Goal: Task Accomplishment & Management: Use online tool/utility

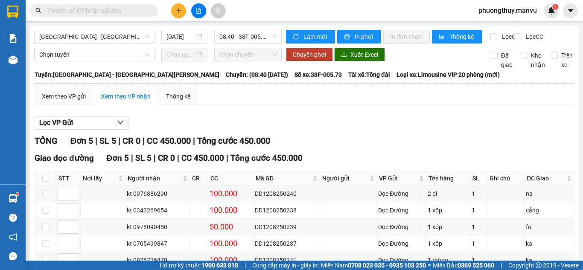
scroll to position [59, 0]
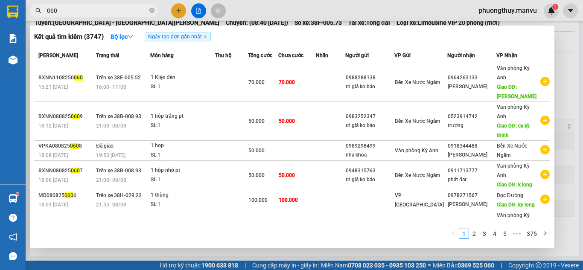
type input "060"
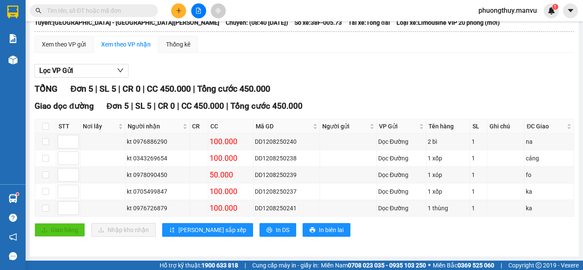
click at [116, 12] on input "text" at bounding box center [97, 10] width 101 height 9
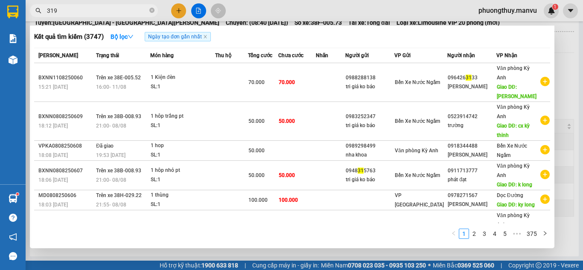
type input "3192"
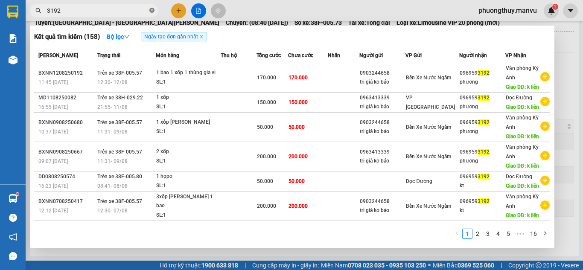
click at [152, 10] on icon "close-circle" at bounding box center [151, 10] width 5 height 5
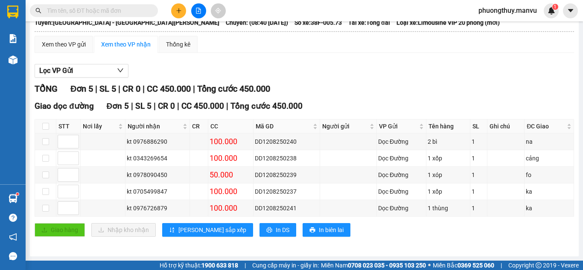
click at [139, 8] on input "text" at bounding box center [97, 10] width 101 height 9
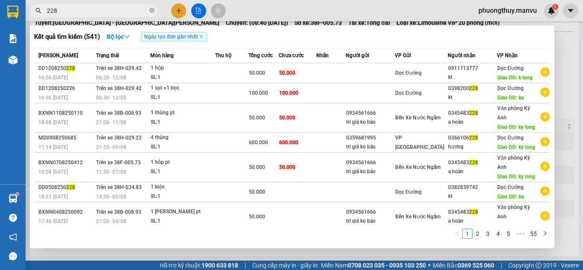
type input "228"
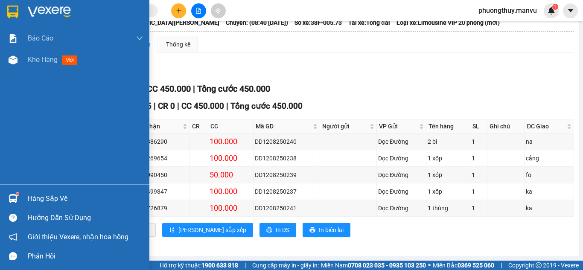
click at [39, 12] on img at bounding box center [49, 12] width 43 height 13
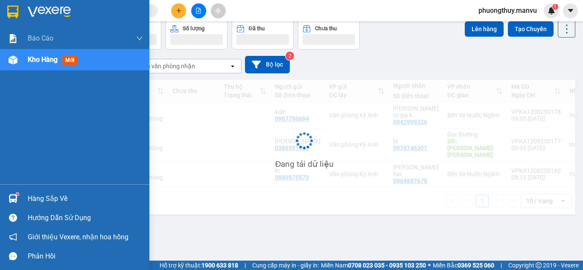
scroll to position [39, 0]
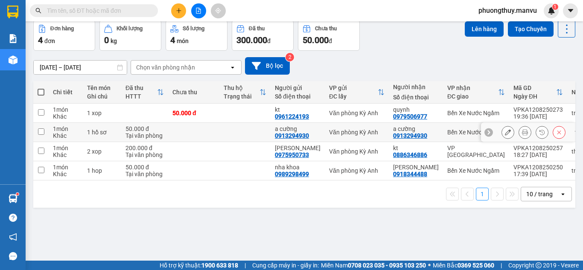
click at [173, 133] on td at bounding box center [193, 132] width 51 height 19
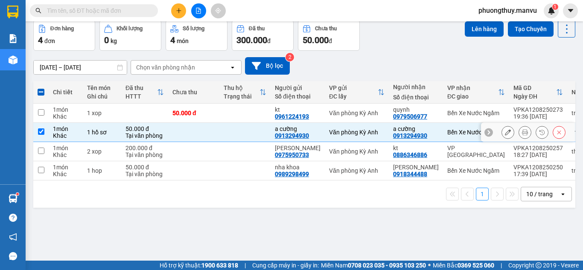
click at [178, 133] on td at bounding box center [193, 132] width 51 height 19
checkbox input "false"
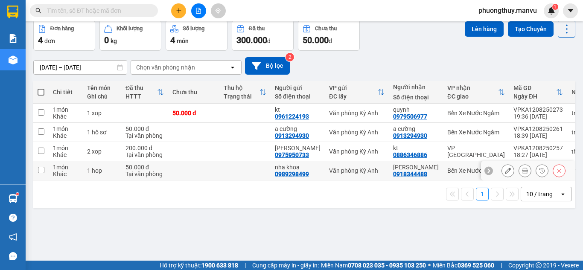
click at [180, 175] on td at bounding box center [193, 170] width 51 height 19
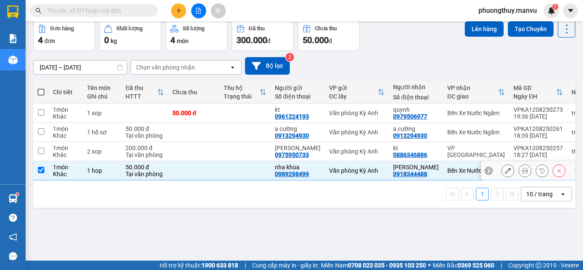
checkbox input "true"
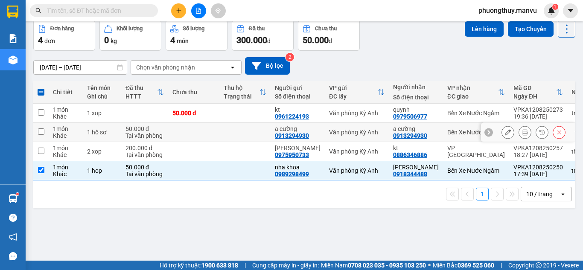
click at [170, 129] on td at bounding box center [193, 132] width 51 height 19
checkbox input "true"
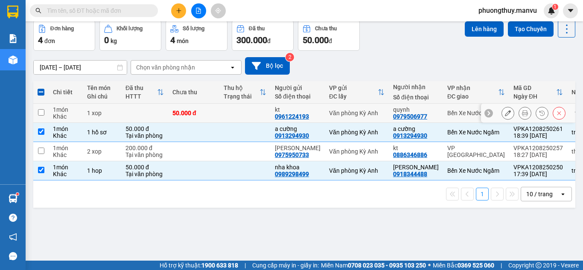
click at [215, 117] on td "50.000 đ" at bounding box center [193, 113] width 51 height 19
checkbox input "true"
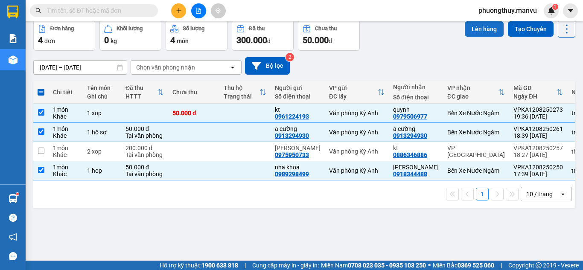
click at [472, 29] on button "Lên hàng" at bounding box center [484, 28] width 39 height 15
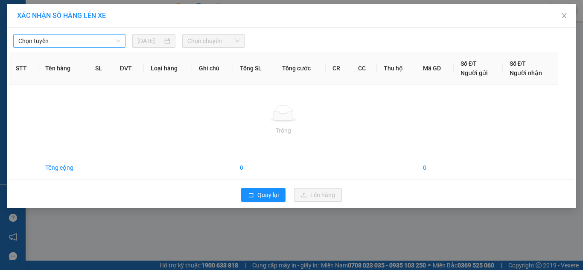
click at [68, 39] on span "Chọn tuyến" at bounding box center [69, 41] width 102 height 13
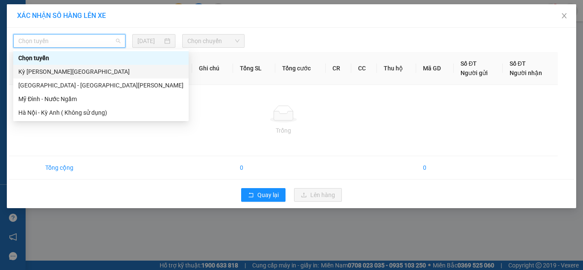
drag, startPoint x: 62, startPoint y: 71, endPoint x: 68, endPoint y: 69, distance: 6.6
click at [64, 71] on div "Kỳ [PERSON_NAME][GEOGRAPHIC_DATA]" at bounding box center [100, 71] width 165 height 9
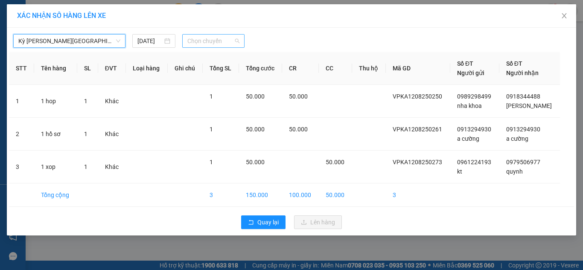
click at [219, 42] on span "Chọn chuyến" at bounding box center [213, 41] width 53 height 13
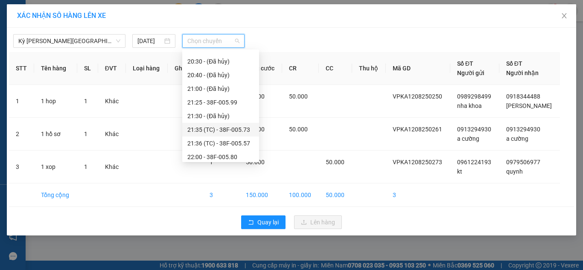
scroll to position [123, 0]
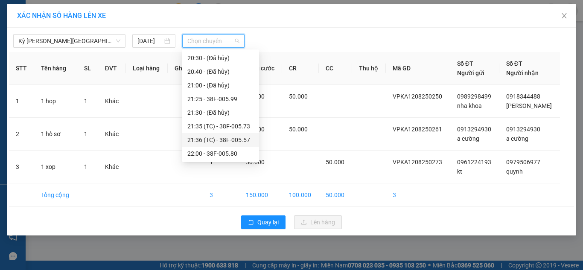
click at [228, 139] on div "21:36 (TC) - 38F-005.57" at bounding box center [220, 139] width 67 height 9
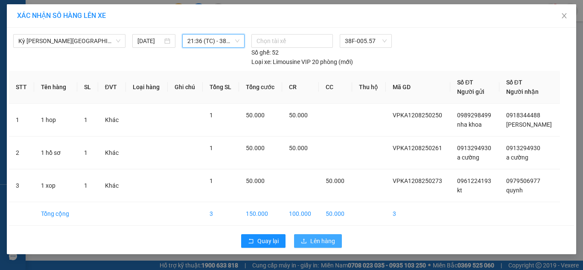
click at [308, 246] on button "Lên hàng" at bounding box center [318, 241] width 48 height 14
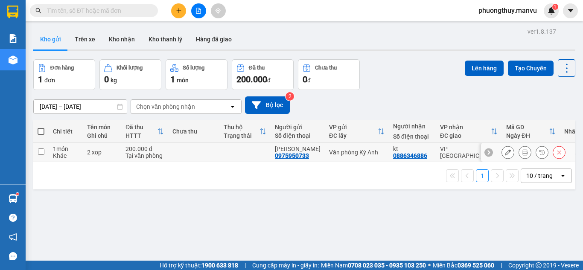
click at [221, 155] on td at bounding box center [245, 152] width 51 height 19
checkbox input "true"
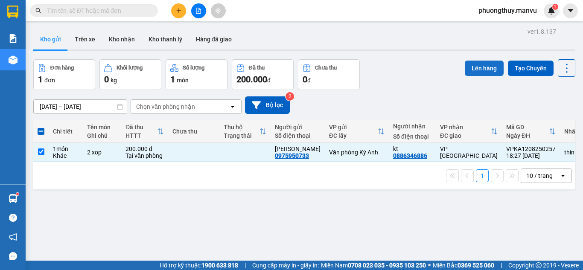
click at [477, 67] on button "Lên hàng" at bounding box center [484, 68] width 39 height 15
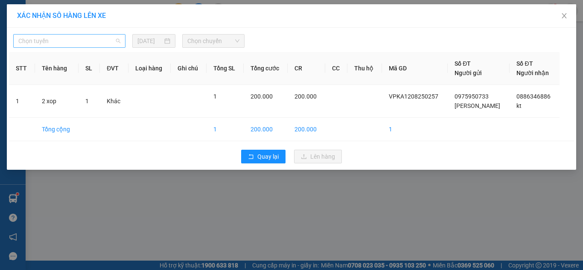
click at [35, 41] on span "Chọn tuyến" at bounding box center [69, 41] width 102 height 13
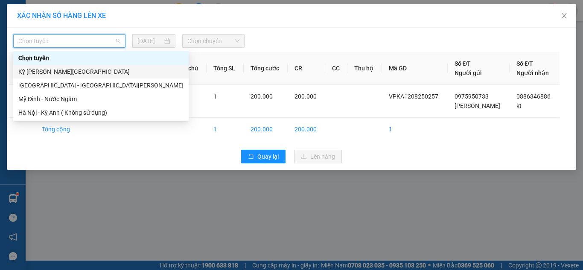
click at [58, 74] on div "Kỳ [PERSON_NAME][GEOGRAPHIC_DATA]" at bounding box center [100, 71] width 165 height 9
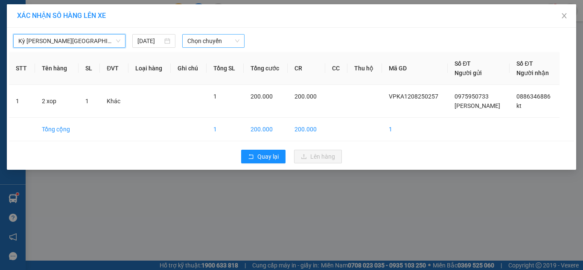
click at [218, 37] on span "Chọn chuyến" at bounding box center [213, 41] width 53 height 13
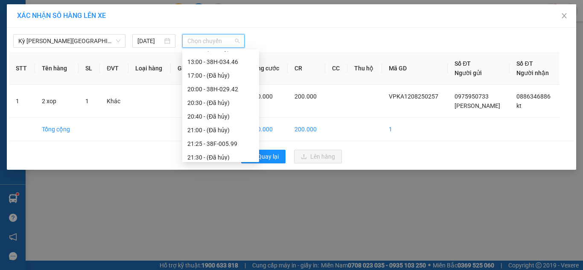
scroll to position [123, 0]
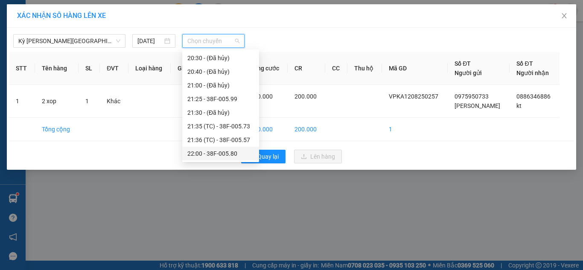
click at [229, 156] on div "22:00 - 38F-005.80" at bounding box center [220, 153] width 67 height 9
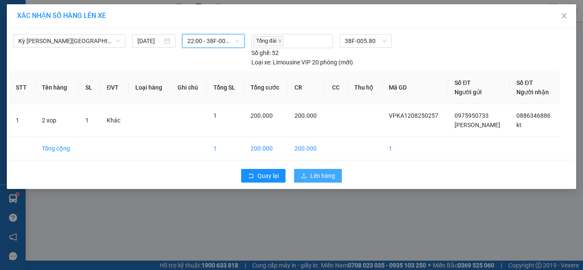
click at [328, 177] on span "Lên hàng" at bounding box center [322, 175] width 25 height 9
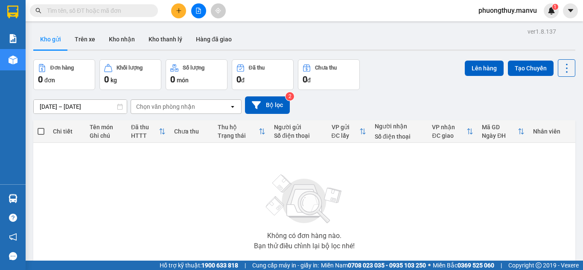
click at [202, 15] on button at bounding box center [198, 10] width 15 height 15
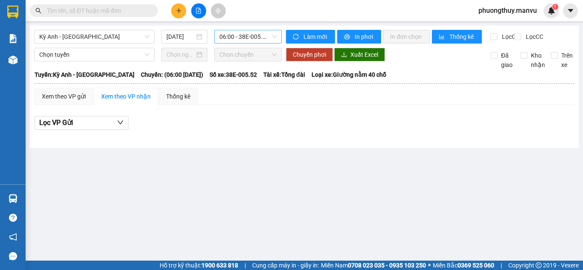
click at [252, 37] on span "06:00 - 38E-005.52" at bounding box center [248, 36] width 57 height 13
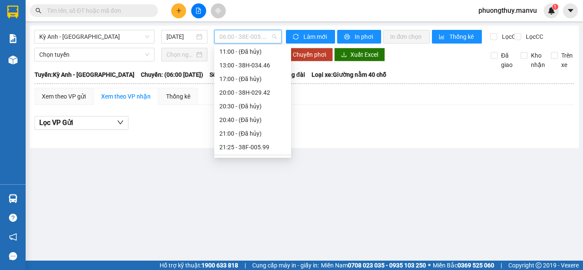
scroll to position [123, 0]
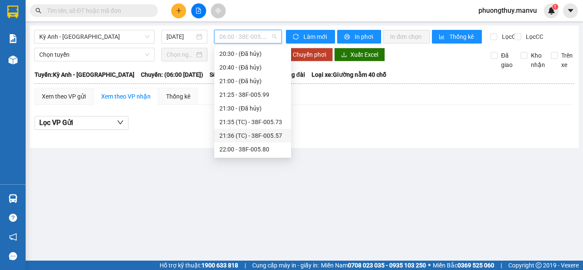
click at [258, 136] on div "21:36 (TC) - 38F-005.57" at bounding box center [253, 135] width 67 height 9
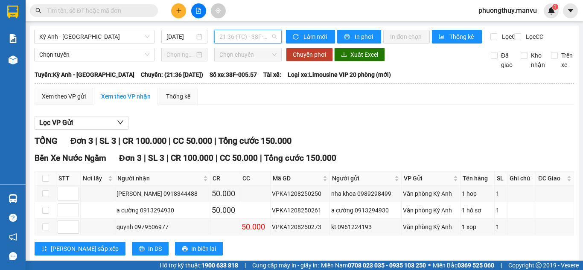
click at [241, 39] on span "21:36 (TC) - 38F-005.57" at bounding box center [248, 36] width 57 height 13
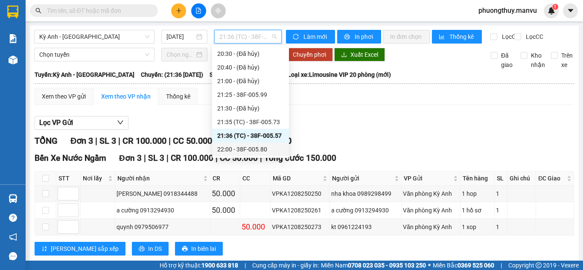
click at [253, 151] on div "22:00 - 38F-005.80" at bounding box center [250, 149] width 67 height 9
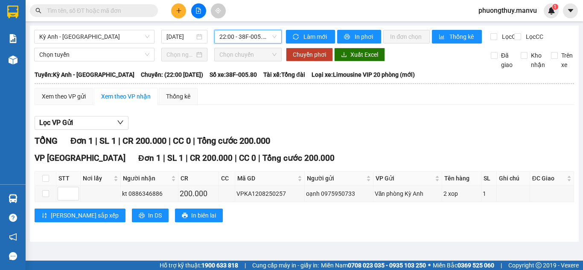
click at [246, 33] on span "22:00 - 38F-005.80" at bounding box center [248, 36] width 57 height 13
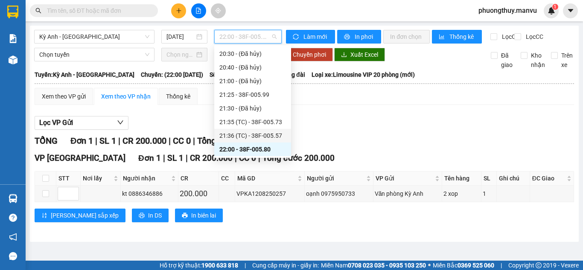
click at [251, 138] on div "21:36 (TC) - 38F-005.57" at bounding box center [253, 135] width 67 height 9
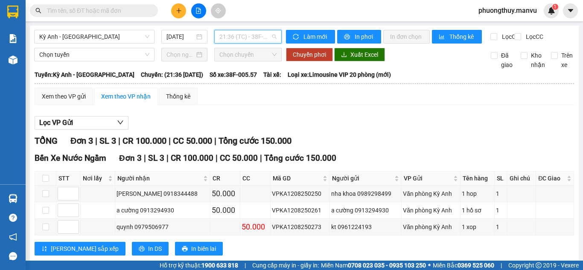
click at [251, 38] on span "21:36 (TC) - 38F-005.57" at bounding box center [248, 36] width 57 height 13
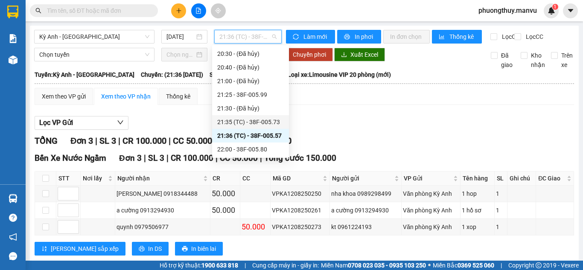
click at [254, 124] on div "21:35 (TC) - 38F-005.73" at bounding box center [250, 121] width 67 height 9
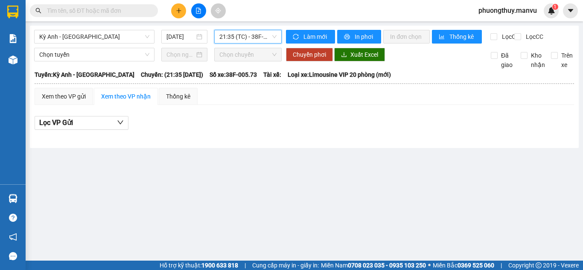
click at [238, 35] on span "21:35 (TC) - 38F-005.73" at bounding box center [248, 36] width 57 height 13
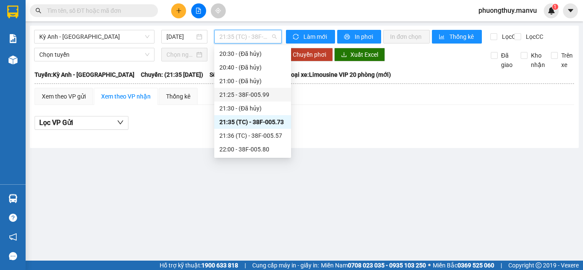
click at [256, 96] on div "21:25 - 38F-005.99" at bounding box center [253, 94] width 67 height 9
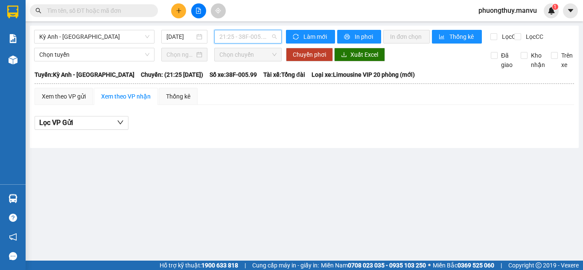
click at [267, 38] on span "21:25 - 38F-005.99" at bounding box center [248, 36] width 57 height 13
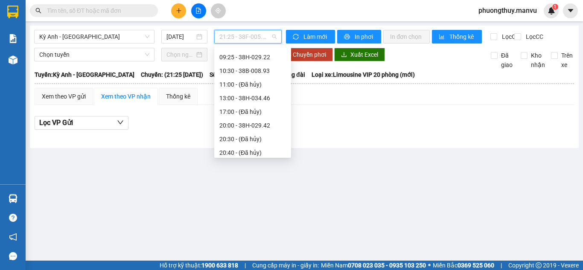
scroll to position [123, 0]
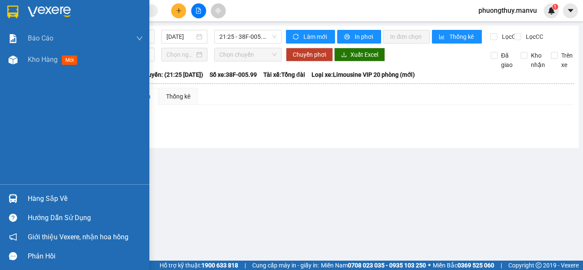
click at [49, 13] on img at bounding box center [49, 12] width 43 height 13
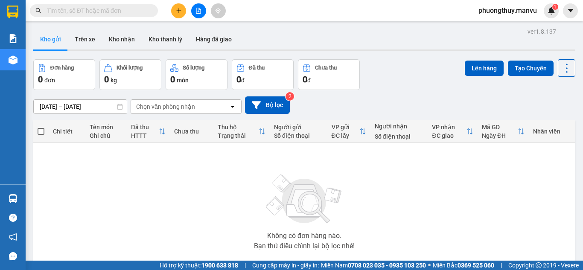
click at [197, 14] on button at bounding box center [198, 10] width 15 height 15
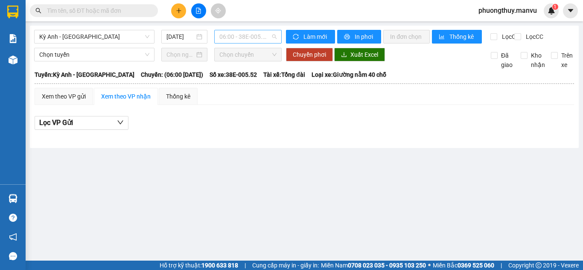
click at [250, 37] on span "06:00 - 38E-005.52" at bounding box center [248, 36] width 57 height 13
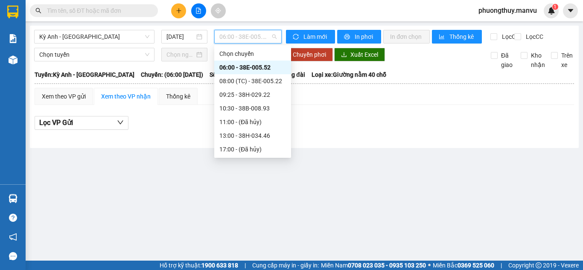
scroll to position [123, 0]
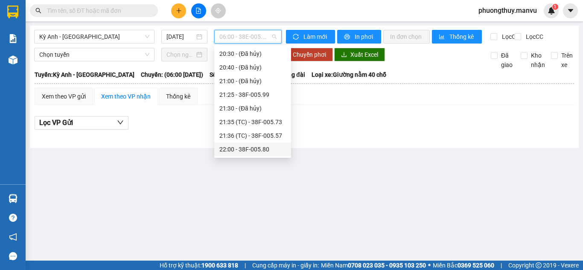
click at [251, 147] on div "22:00 - 38F-005.80" at bounding box center [253, 149] width 67 height 9
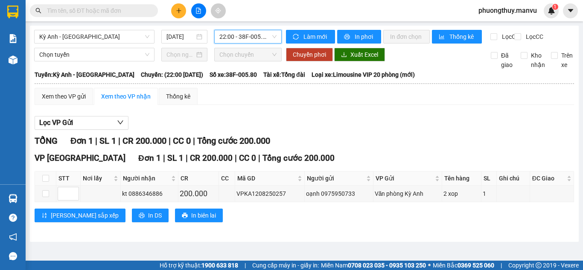
click at [226, 38] on span "22:00 - 38F-005.80" at bounding box center [248, 36] width 57 height 13
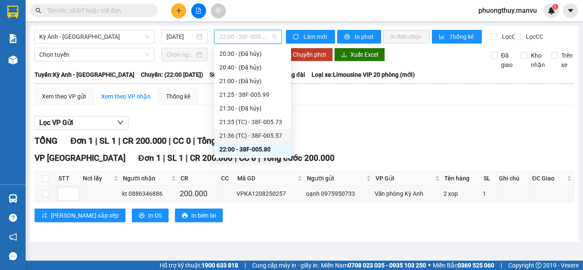
click at [252, 131] on div "21:36 (TC) - 38F-005.57" at bounding box center [253, 135] width 67 height 9
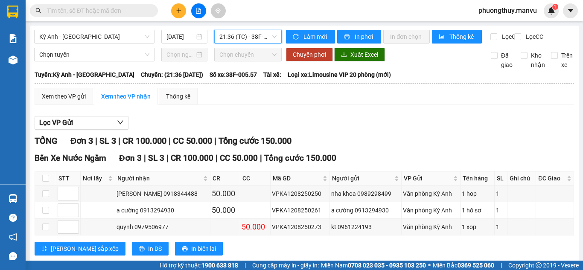
click at [240, 31] on span "21:36 (TC) - 38F-005.57" at bounding box center [248, 36] width 57 height 13
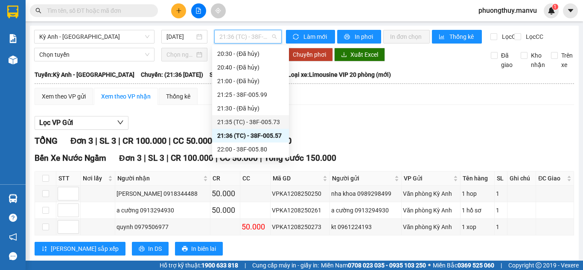
click at [258, 123] on div "21:35 (TC) - 38F-005.73" at bounding box center [250, 121] width 67 height 9
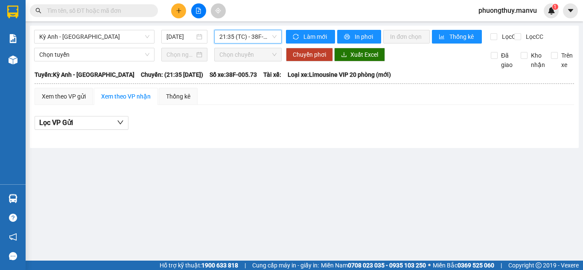
click at [251, 40] on span "21:35 (TC) - 38F-005.73" at bounding box center [248, 36] width 57 height 13
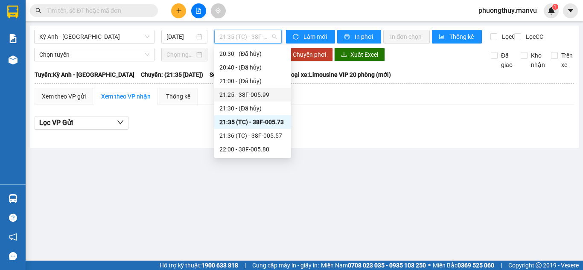
click at [243, 95] on div "21:25 - 38F-005.99" at bounding box center [253, 94] width 67 height 9
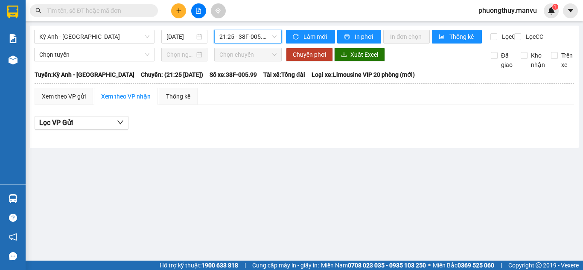
click at [230, 32] on span "21:25 - 38F-005.99" at bounding box center [248, 36] width 57 height 13
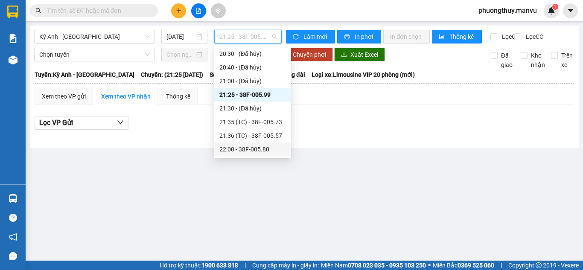
click at [260, 146] on div "22:00 - 38F-005.80" at bounding box center [253, 149] width 67 height 9
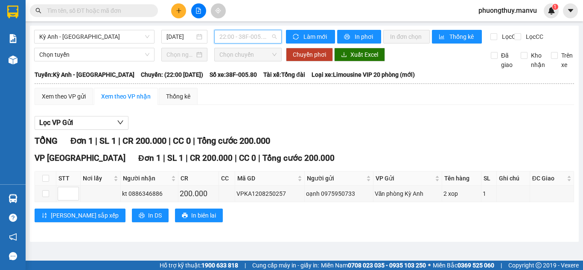
click at [253, 35] on span "22:00 - 38F-005.80" at bounding box center [248, 36] width 57 height 13
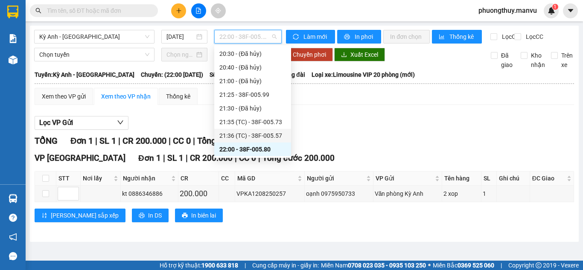
click at [258, 133] on div "21:36 (TC) - 38F-005.57" at bounding box center [253, 135] width 67 height 9
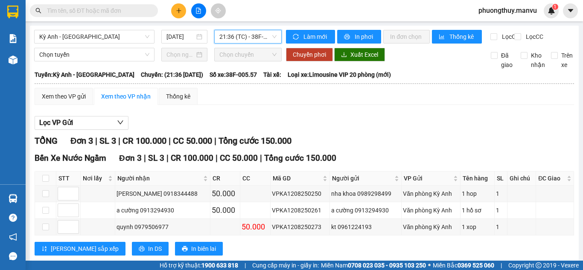
scroll to position [26, 0]
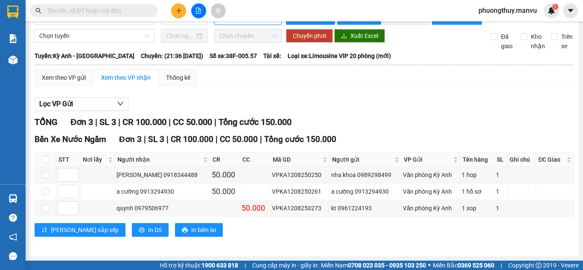
click at [102, 13] on input "text" at bounding box center [97, 10] width 101 height 9
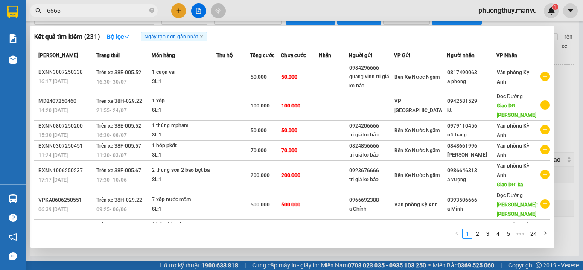
type input "6666"
click at [88, 13] on input "6666" at bounding box center [97, 10] width 101 height 9
click at [88, 18] on div at bounding box center [291, 135] width 583 height 270
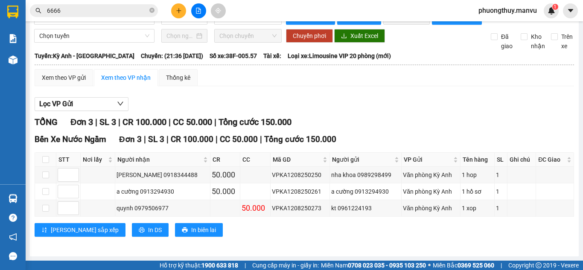
click at [91, 13] on input "6666" at bounding box center [97, 10] width 101 height 9
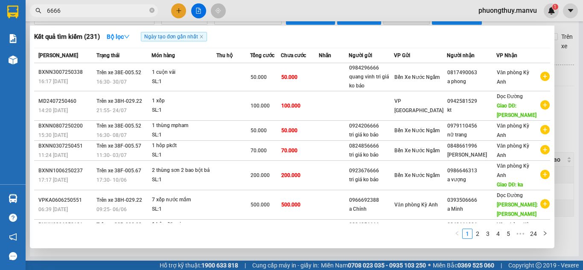
click at [91, 13] on input "6666" at bounding box center [97, 10] width 101 height 9
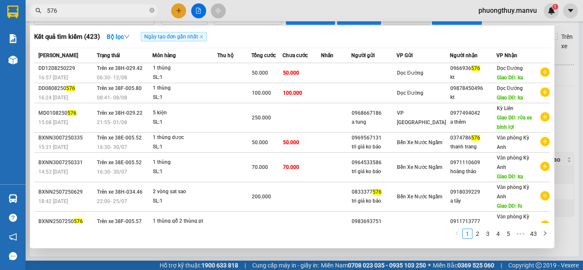
type input "576"
click at [271, 10] on div at bounding box center [291, 135] width 583 height 270
